Goal: Information Seeking & Learning: Check status

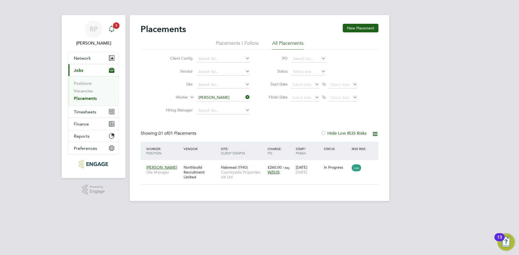
scroll to position [5, 25]
click at [112, 30] on icon "Main navigation" at bounding box center [111, 29] width 6 height 6
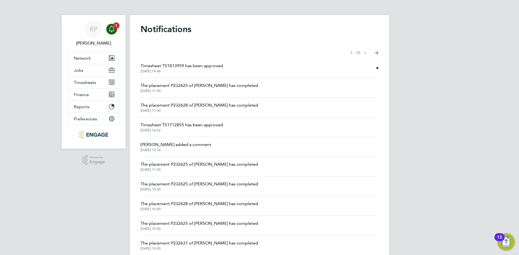
drag, startPoint x: 138, startPoint y: 66, endPoint x: 232, endPoint y: 64, distance: 94.6
click at [232, 64] on div "Notifications Showing items 1 - 10 items Previous page Next page Timesheet TS18…" at bounding box center [259, 140] width 259 height 251
click at [235, 62] on li "Timesheet TS1813959 has been approved [DATE] 14:46" at bounding box center [260, 68] width 238 height 20
click at [235, 65] on li "Timesheet TS1813959 has been approved [DATE] 14:46" at bounding box center [260, 68] width 238 height 20
drag, startPoint x: 258, startPoint y: 87, endPoint x: 137, endPoint y: 87, distance: 121.4
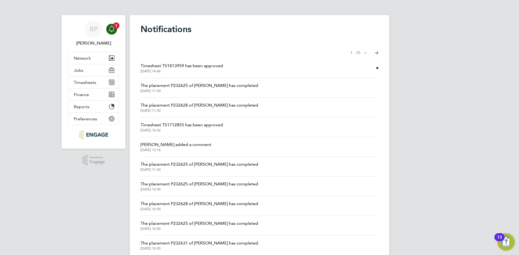
click at [137, 87] on div "Notifications Showing items 1 - 10 items Previous page Next page Timesheet TS18…" at bounding box center [259, 140] width 259 height 251
drag, startPoint x: 136, startPoint y: 105, endPoint x: 266, endPoint y: 105, distance: 130.5
click at [266, 105] on div "Notifications Showing items 1 - 10 items Previous page Next page Timesheet TS18…" at bounding box center [259, 140] width 259 height 251
click at [267, 105] on li "The placement P232628 of Volodymyr Petrov has completed 28 Jun 2025, 11:00" at bounding box center [260, 108] width 238 height 20
drag, startPoint x: 234, startPoint y: 67, endPoint x: 125, endPoint y: 63, distance: 109.3
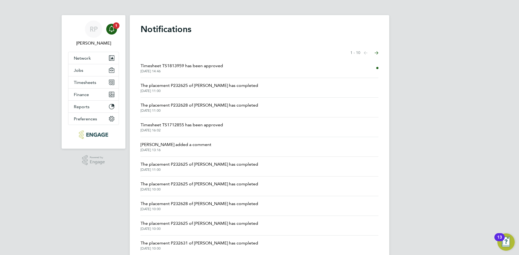
click at [125, 63] on div "RP Richard Pogmore Notifications 1 Applications: Network Team Members Businesse…" at bounding box center [259, 137] width 519 height 275
click at [139, 86] on div "Notifications Showing items 1 - 10 items Previous page Next page Timesheet TS18…" at bounding box center [259, 140] width 259 height 251
drag, startPoint x: 140, startPoint y: 85, endPoint x: 278, endPoint y: 174, distance: 164.7
click at [282, 198] on div "Notifications Showing items 1 - 10 items Previous page Next page Timesheet TS18…" at bounding box center [259, 140] width 259 height 251
click at [278, 154] on li "Callum Riley added a comment 16 Apr 2025, 13:16" at bounding box center [260, 147] width 238 height 20
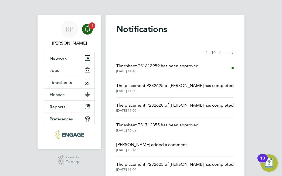
click at [89, 31] on icon "Main navigation" at bounding box center [87, 28] width 5 height 5
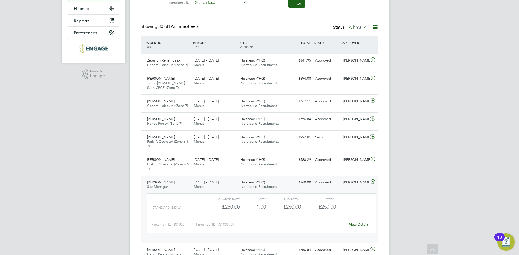
scroll to position [3, 3]
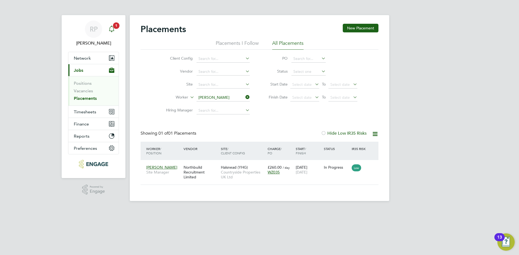
scroll to position [5, 25]
click at [111, 28] on icon "Main navigation" at bounding box center [111, 29] width 6 height 6
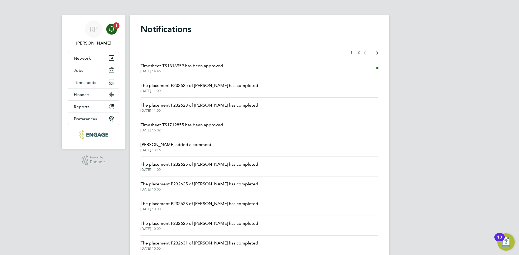
drag, startPoint x: 138, startPoint y: 69, endPoint x: 248, endPoint y: 72, distance: 110.6
click at [248, 72] on div "Notifications Showing items 1 - 10 items Previous page Next page Timesheet TS18…" at bounding box center [259, 140] width 259 height 251
click at [247, 44] on div "Notifications Showing items 1 - 10 items Previous page Next page Timesheet TS18…" at bounding box center [259, 140] width 259 height 251
click at [112, 31] on icon "Main navigation" at bounding box center [111, 28] width 5 height 5
click at [115, 31] on icon "Main navigation" at bounding box center [111, 29] width 6 height 6
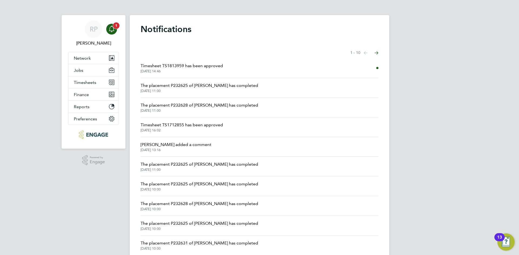
click at [111, 20] on app-nav-user-info "RP [PERSON_NAME] Notifications 1" at bounding box center [93, 33] width 51 height 37
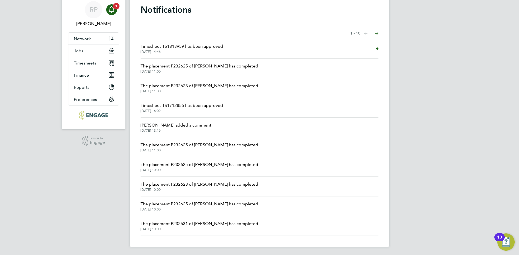
scroll to position [20, 0]
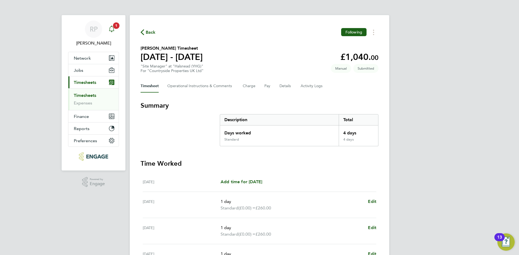
click at [112, 26] on icon "Main navigation" at bounding box center [111, 29] width 6 height 6
